Goal: Task Accomplishment & Management: Manage account settings

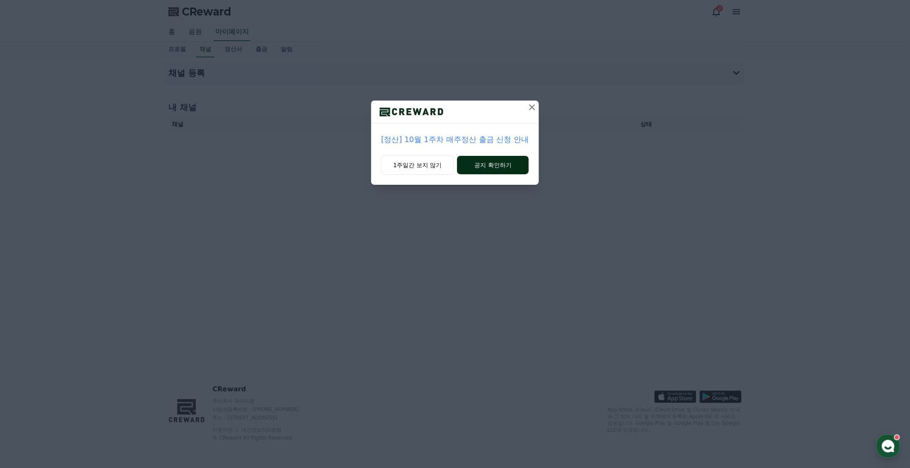
click at [501, 167] on button "공지 확인하기" at bounding box center [493, 165] width 72 height 18
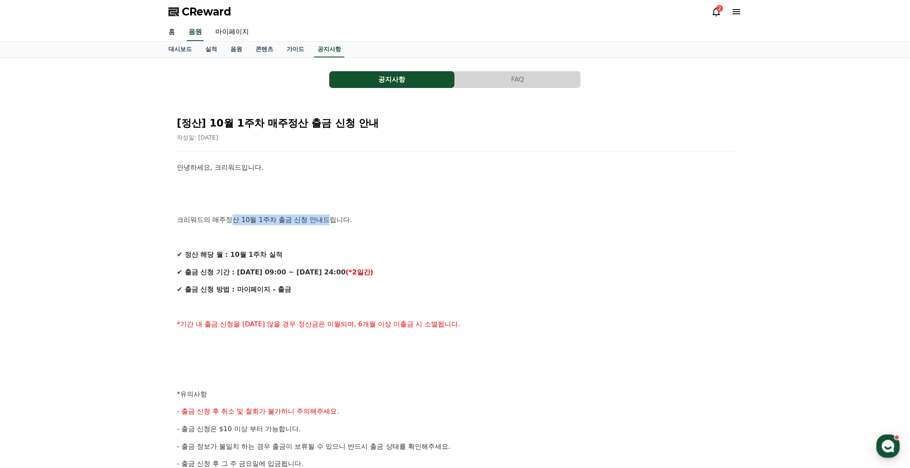
drag, startPoint x: 230, startPoint y: 219, endPoint x: 329, endPoint y: 221, distance: 98.9
click at [328, 221] on p "크리워드의 매주정산 10월 1주차 출금 신청 안내드립니다." at bounding box center [455, 219] width 556 height 11
click at [238, 49] on link "음원" at bounding box center [236, 49] width 25 height 16
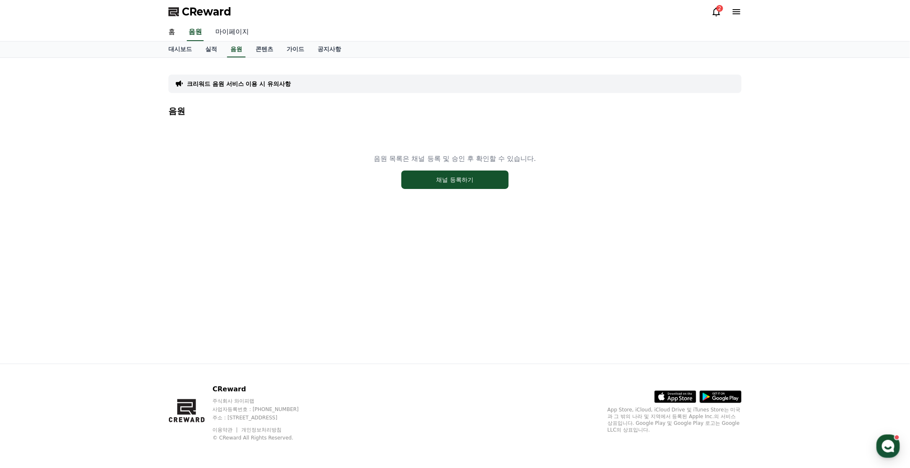
click at [238, 33] on link "마이페이지" at bounding box center [232, 32] width 47 height 18
select select "**********"
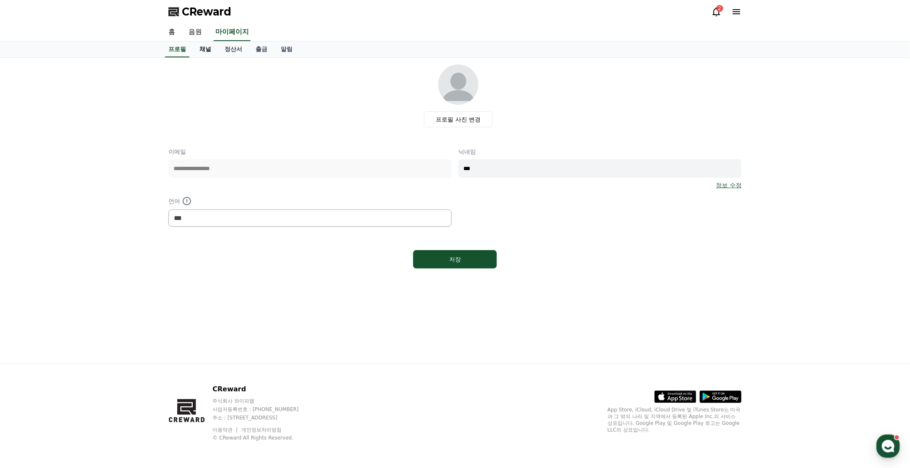
click at [200, 51] on link "채널" at bounding box center [205, 49] width 25 height 16
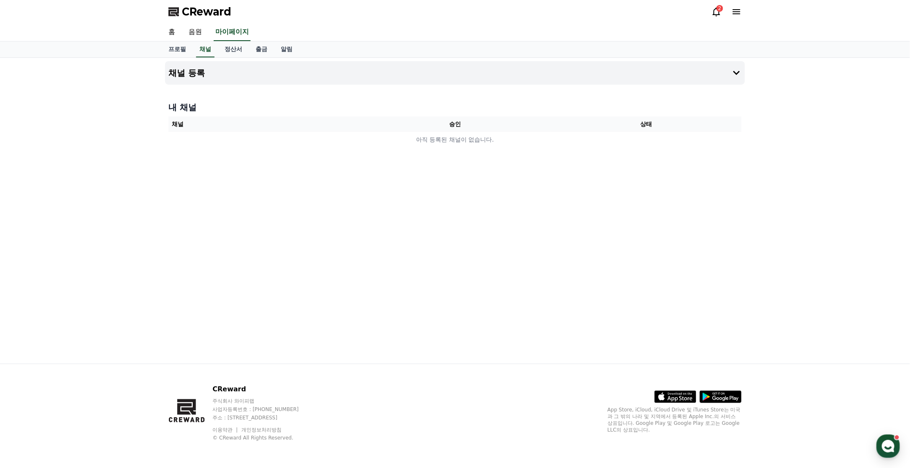
click at [115, 161] on div "채널 등록 내 채널 채널 승인 상태 아직 등록된 채널이 없습니다." at bounding box center [455, 211] width 910 height 306
